Goal: Task Accomplishment & Management: Manage account settings

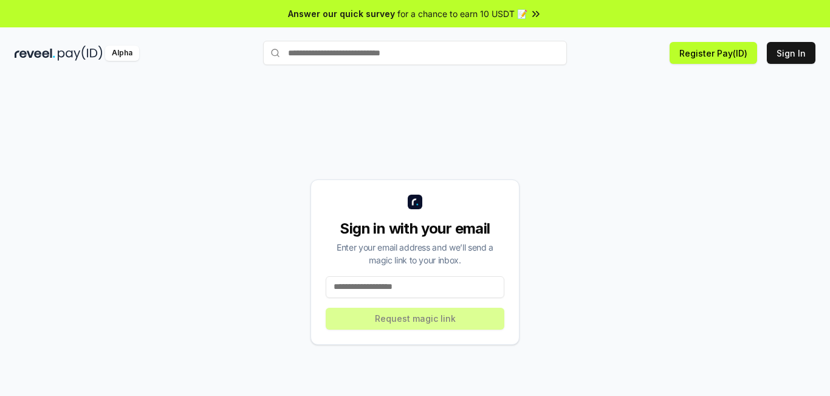
click at [392, 289] on input at bounding box center [415, 287] width 179 height 22
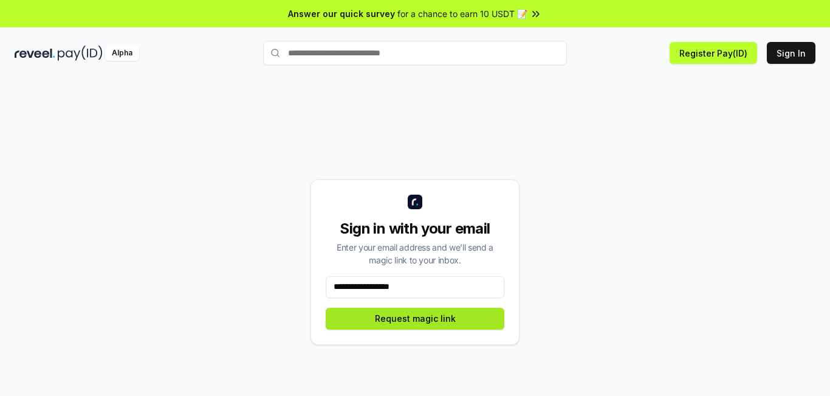
type input "**********"
click at [419, 323] on button "Request magic link" at bounding box center [415, 319] width 179 height 22
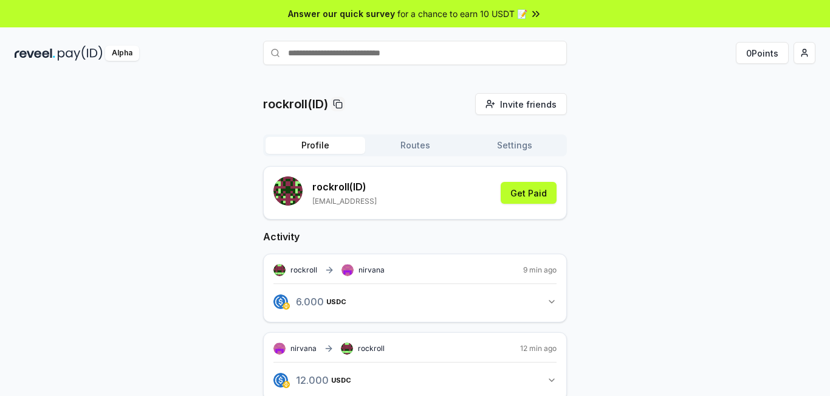
scroll to position [61, 0]
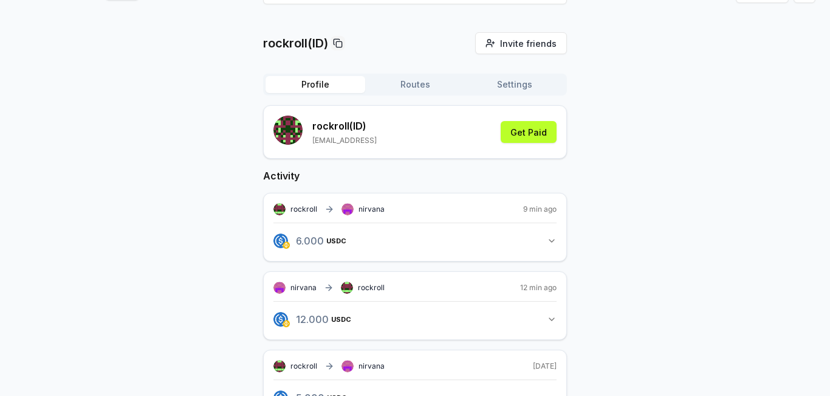
click at [420, 213] on div "rockroll nirvana 9 min ago" at bounding box center [415, 209] width 283 height 12
click at [402, 235] on button "6.000 USDC 6 USDC" at bounding box center [415, 240] width 283 height 21
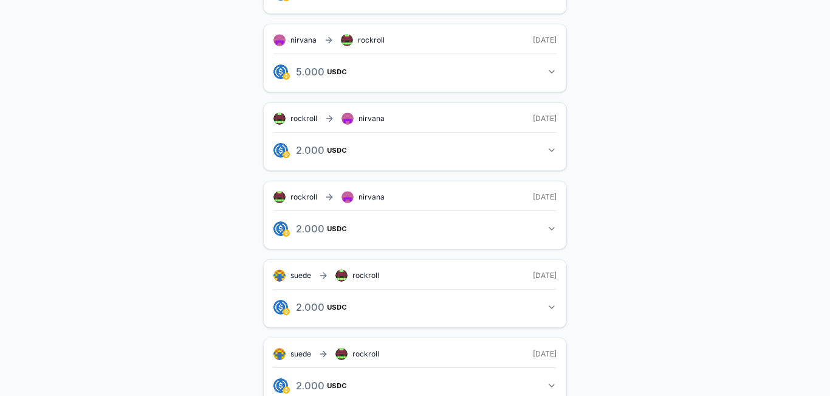
scroll to position [698, 0]
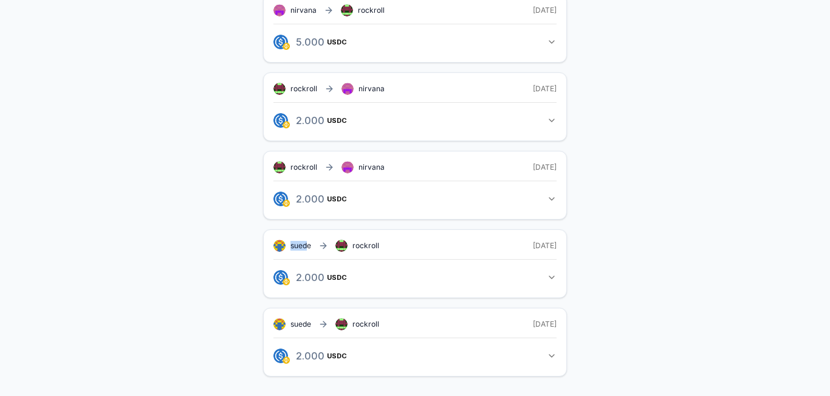
drag, startPoint x: 309, startPoint y: 248, endPoint x: 289, endPoint y: 249, distance: 20.1
click at [289, 249] on div "suede rockroll" at bounding box center [327, 246] width 106 height 12
click at [306, 247] on span "suede" at bounding box center [301, 246] width 21 height 10
click at [314, 246] on div "suede rockroll" at bounding box center [327, 246] width 106 height 12
drag, startPoint x: 312, startPoint y: 246, endPoint x: 292, endPoint y: 247, distance: 20.7
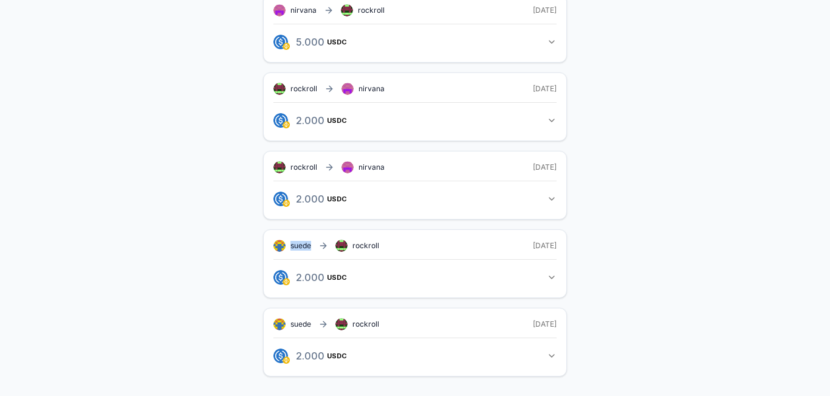
click at [292, 247] on div "suede rockroll" at bounding box center [327, 246] width 106 height 12
click at [410, 261] on div "2.000 USDC 2 USDC" at bounding box center [415, 273] width 283 height 29
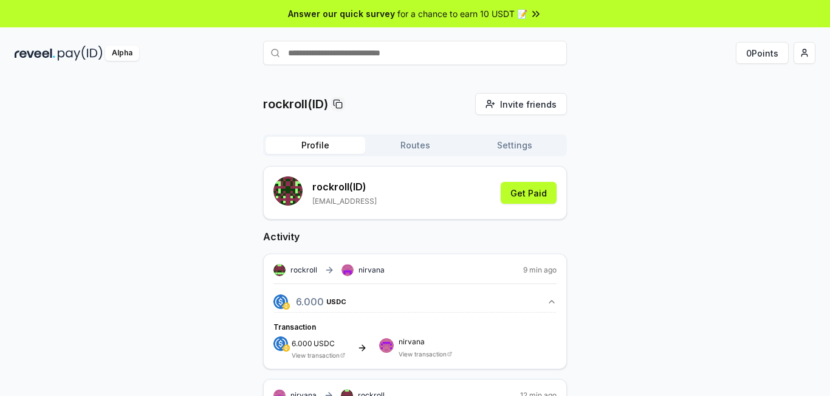
scroll to position [0, 0]
click at [215, 90] on div "rockroll(ID) Invite friends Invite Profile Routes Settings rockroll (ID) 000111…" at bounding box center [415, 250] width 830 height 362
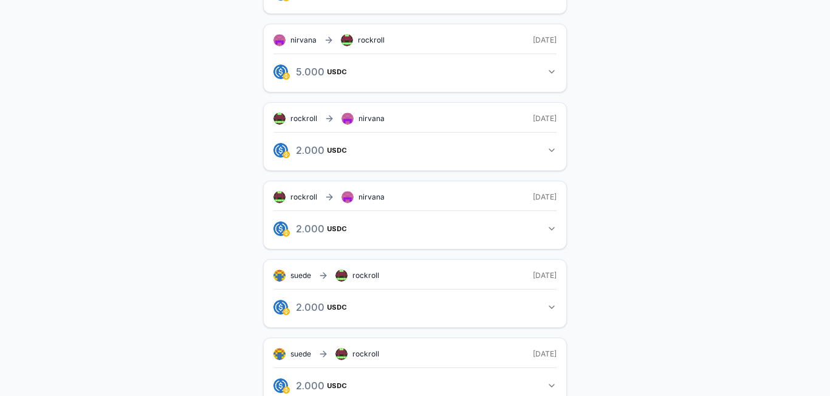
scroll to position [698, 0]
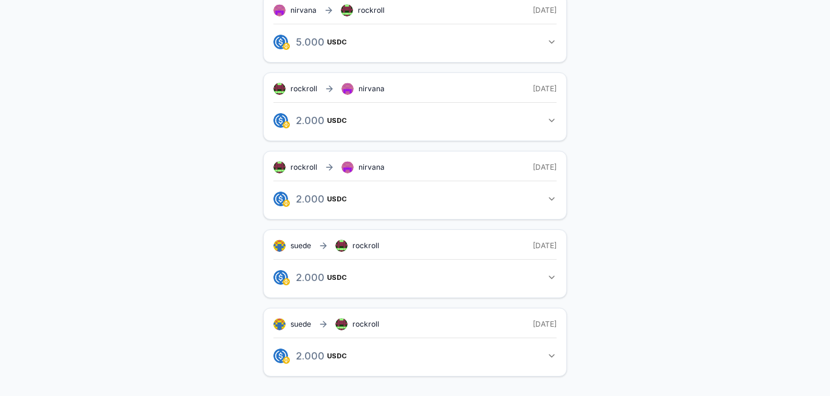
click at [553, 355] on icon "button" at bounding box center [552, 356] width 10 height 10
